Goal: Information Seeking & Learning: Learn about a topic

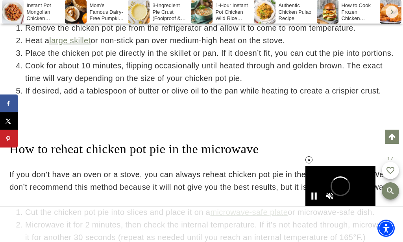
scroll to position [3580, 0]
